Goal: Communication & Community: Connect with others

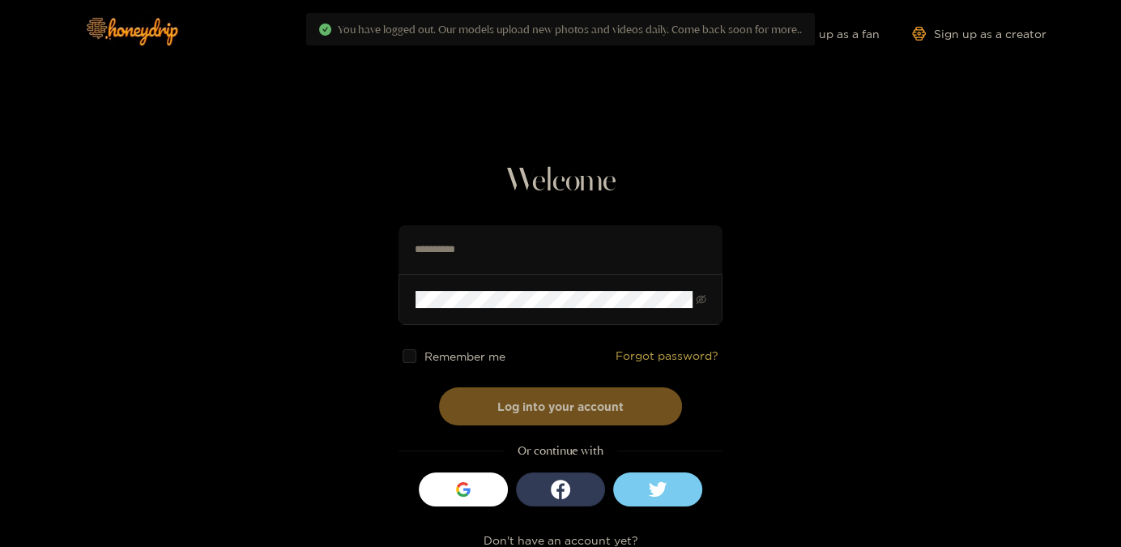
click at [439, 356] on span "Remember me" at bounding box center [464, 356] width 81 height 12
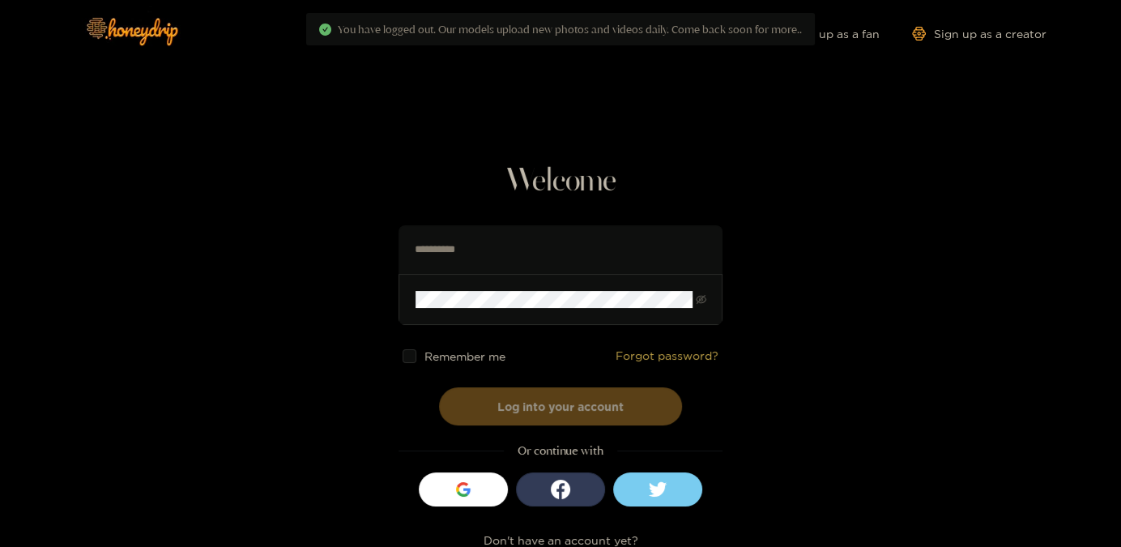
click at [478, 409] on button "Log into your account" at bounding box center [560, 406] width 243 height 38
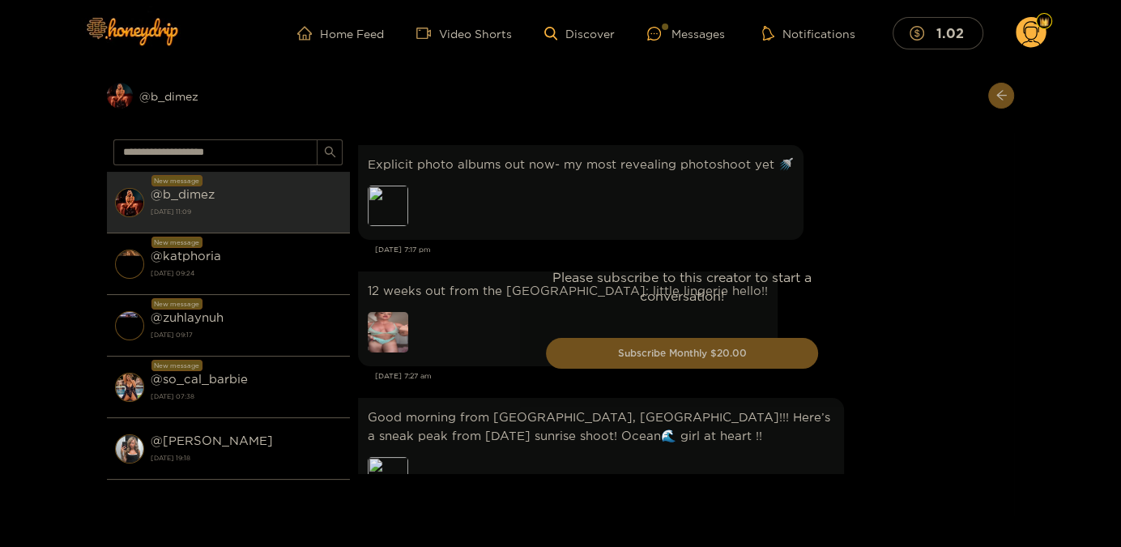
scroll to position [3419, 0]
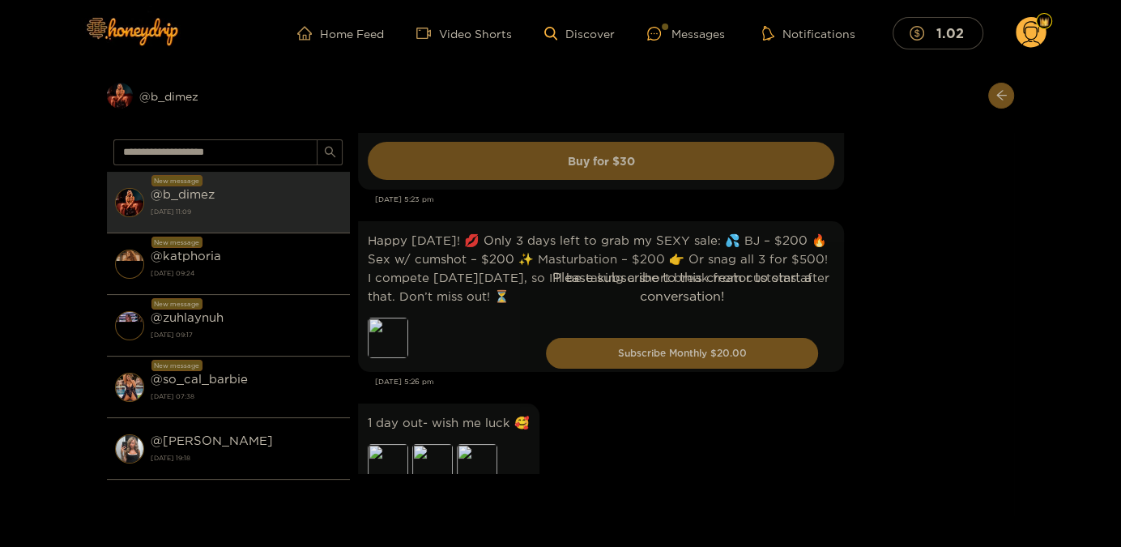
drag, startPoint x: 896, startPoint y: 300, endPoint x: 894, endPoint y: 291, distance: 9.2
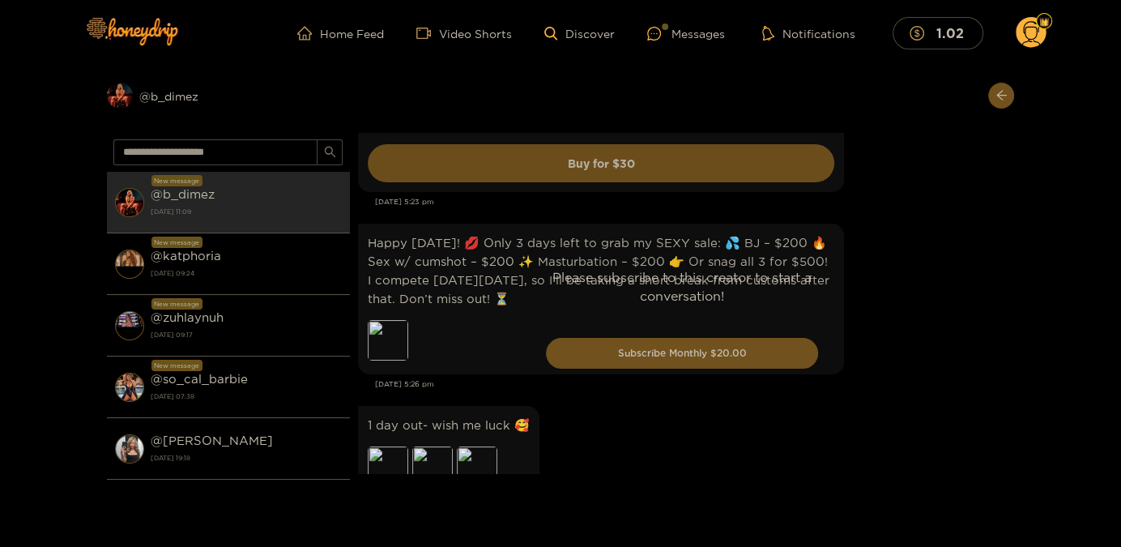
scroll to position [3495, 0]
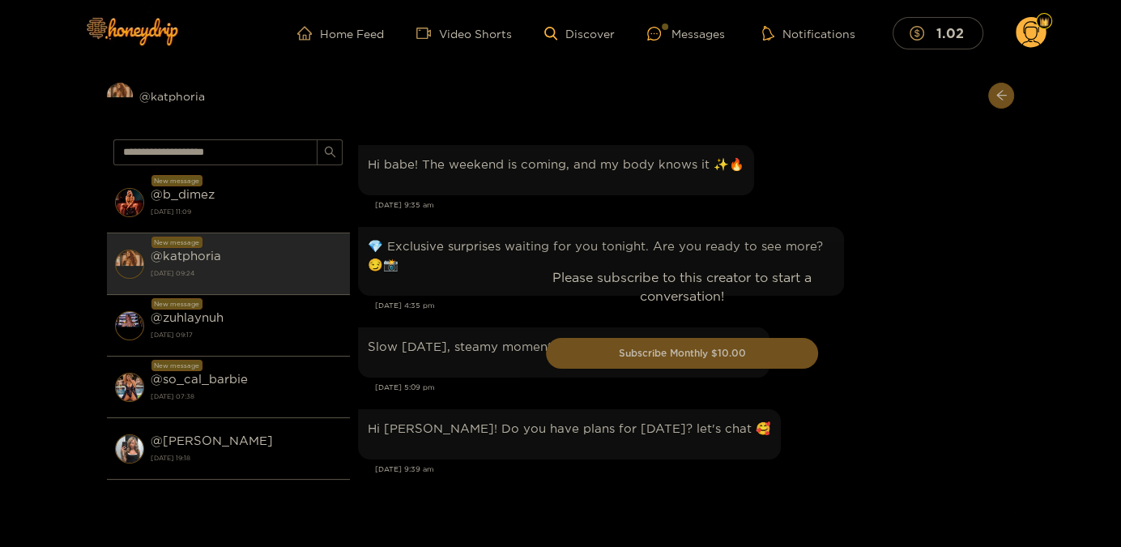
scroll to position [2271, 0]
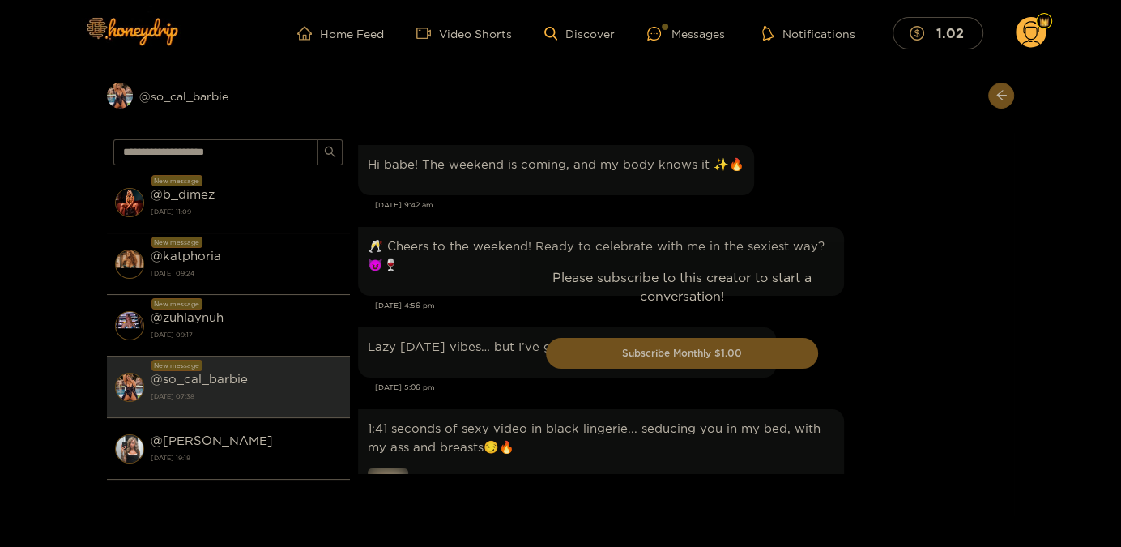
scroll to position [2561, 0]
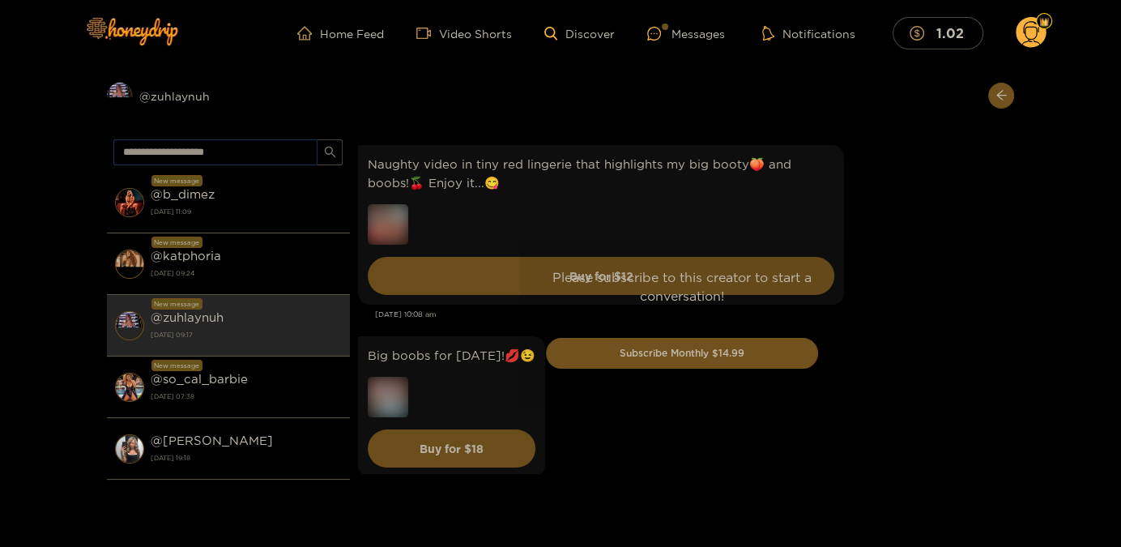
scroll to position [4544, 0]
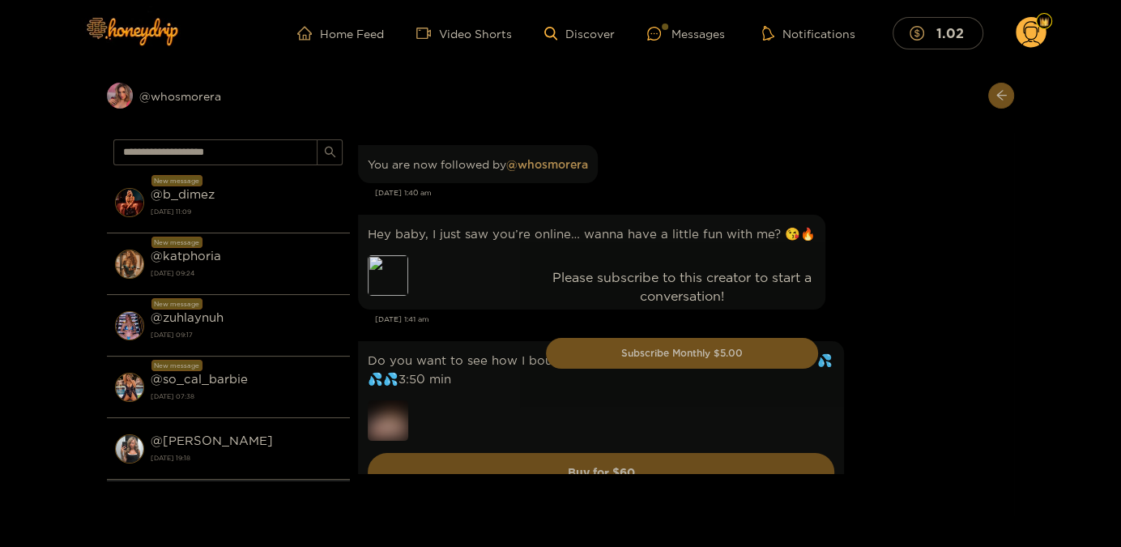
scroll to position [2, 0]
